Goal: Task Accomplishment & Management: Complete application form

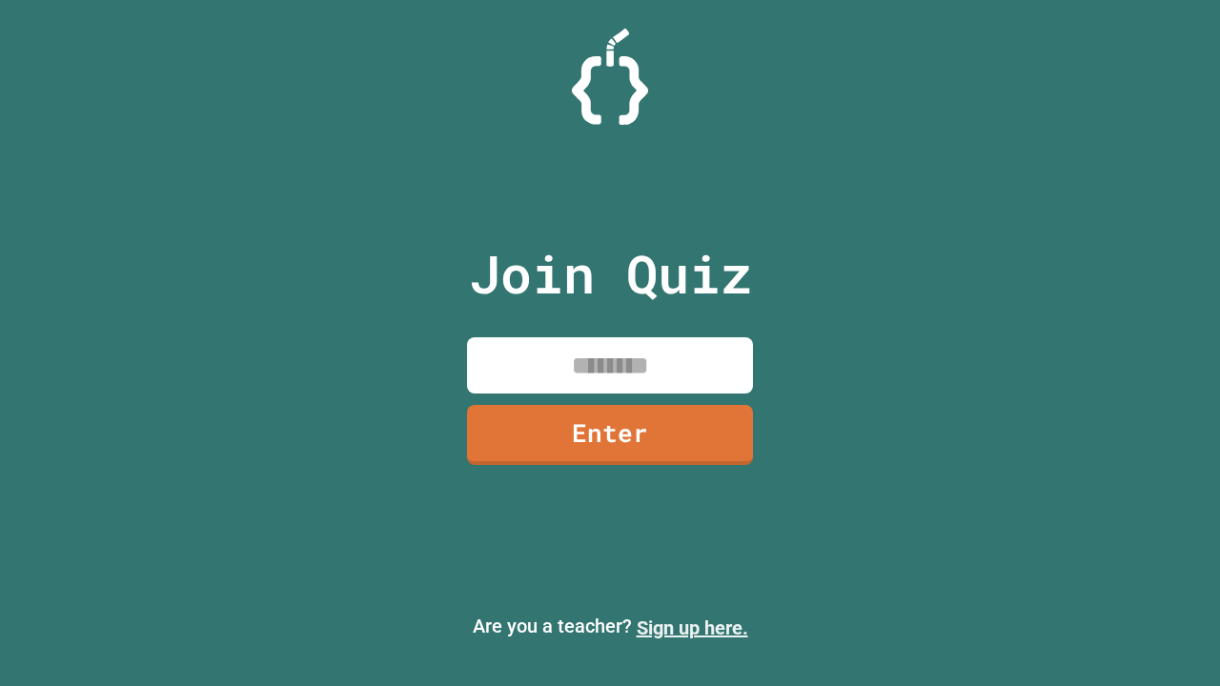
click at [692, 628] on link "Sign up here." at bounding box center [693, 628] width 112 height 23
